Goal: Task Accomplishment & Management: Manage account settings

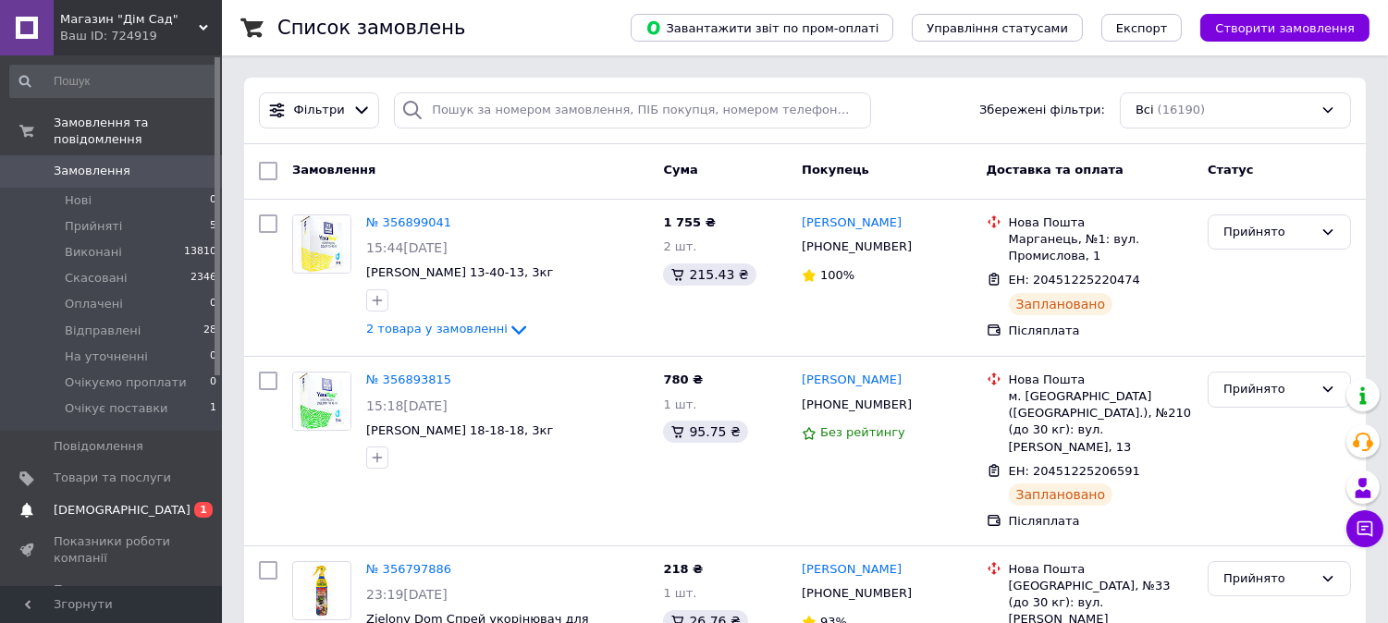
click at [103, 502] on span "[DEMOGRAPHIC_DATA]" at bounding box center [122, 510] width 137 height 17
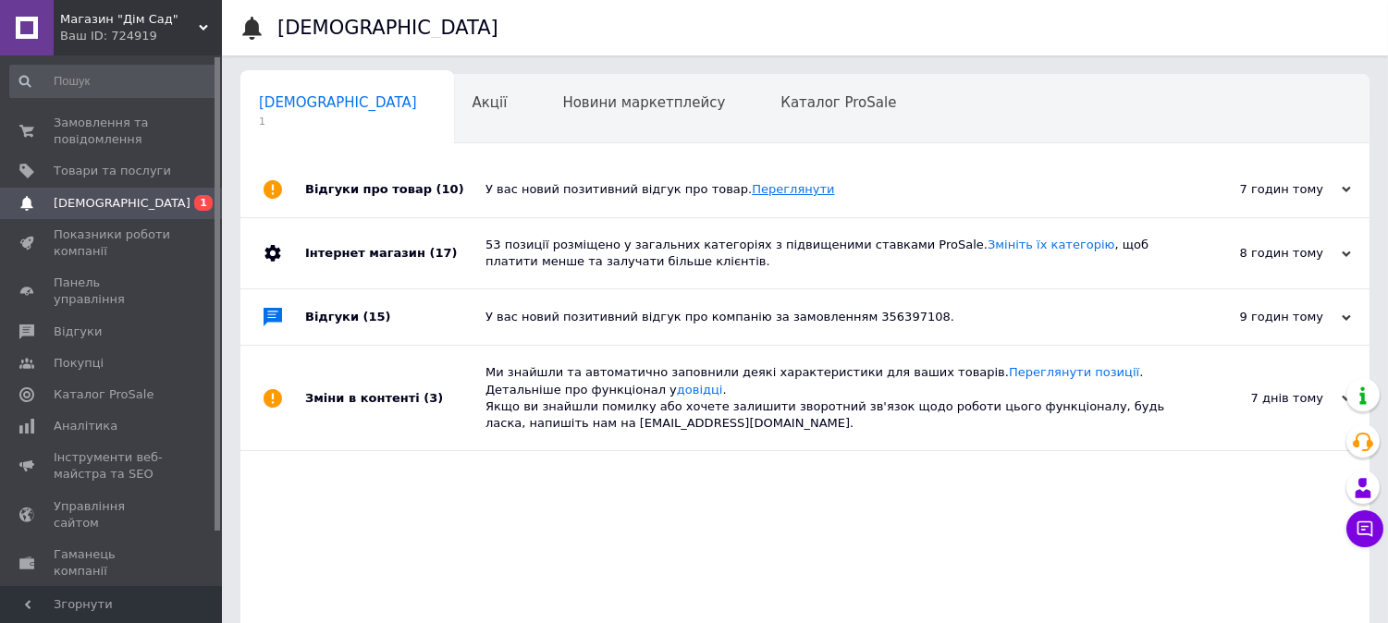
click at [766, 191] on link "Переглянути" at bounding box center [793, 189] width 82 height 14
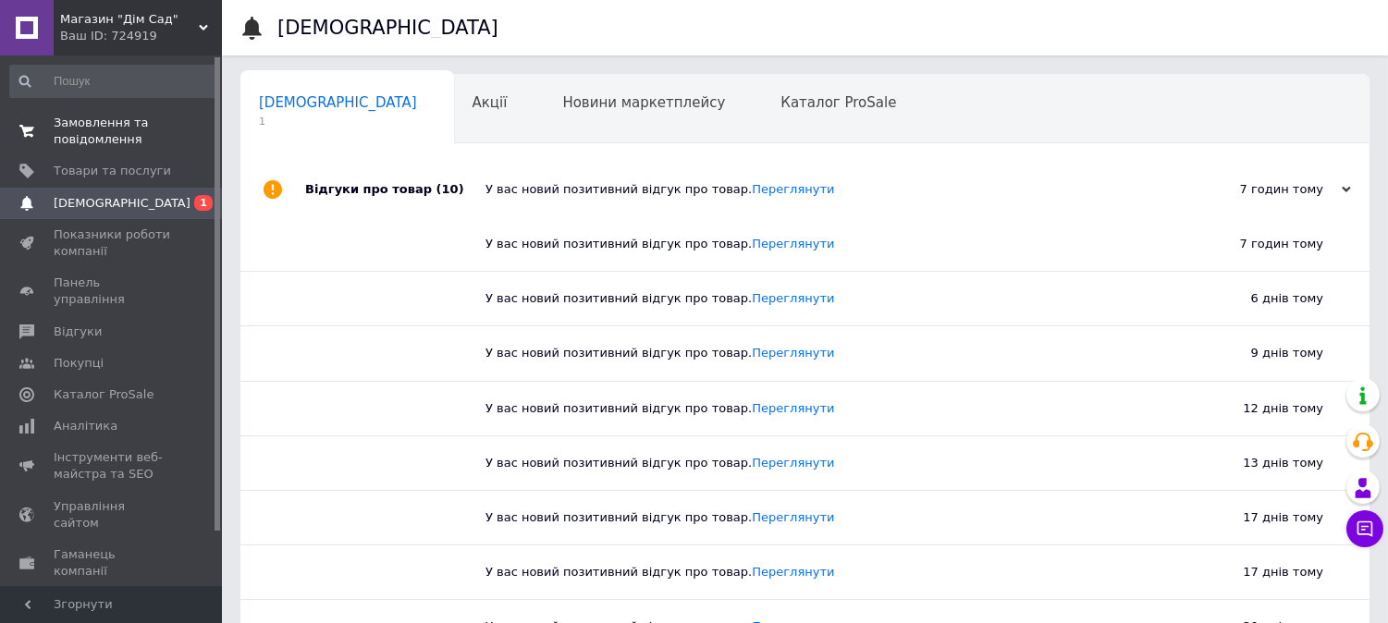
click at [77, 125] on span "Замовлення та повідомлення" at bounding box center [112, 131] width 117 height 33
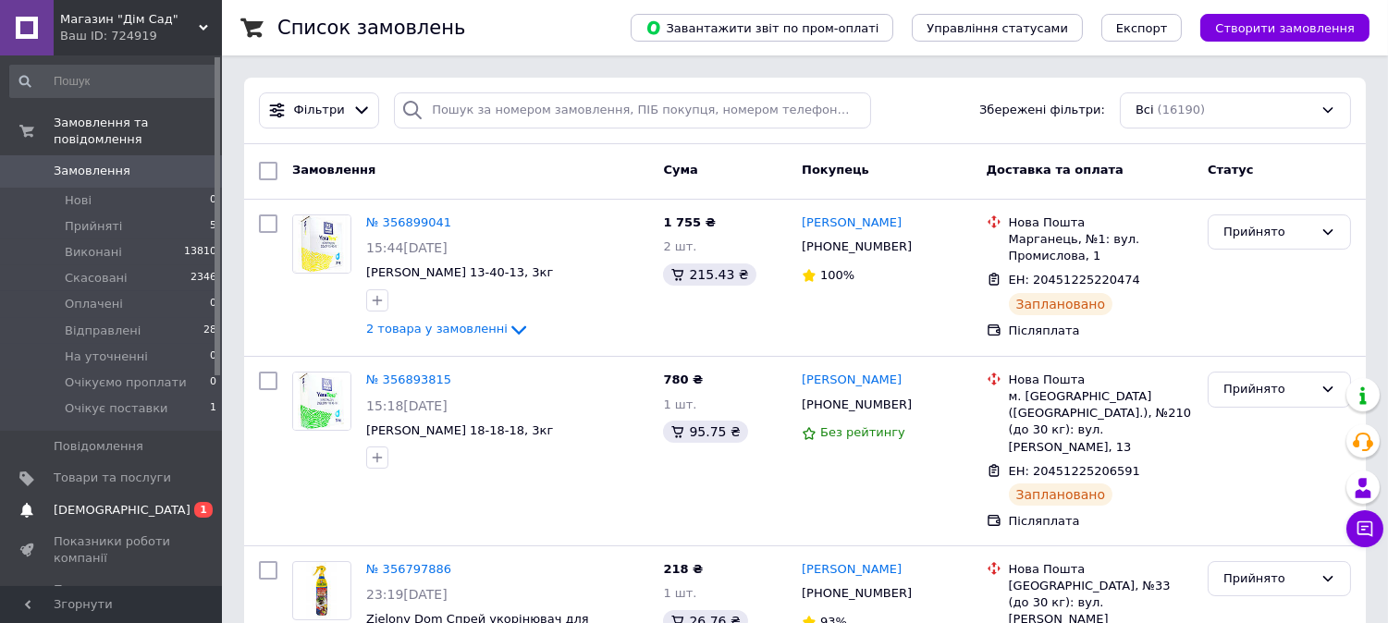
click at [76, 502] on span "[DEMOGRAPHIC_DATA]" at bounding box center [122, 510] width 137 height 17
